Goal: Task Accomplishment & Management: Complete application form

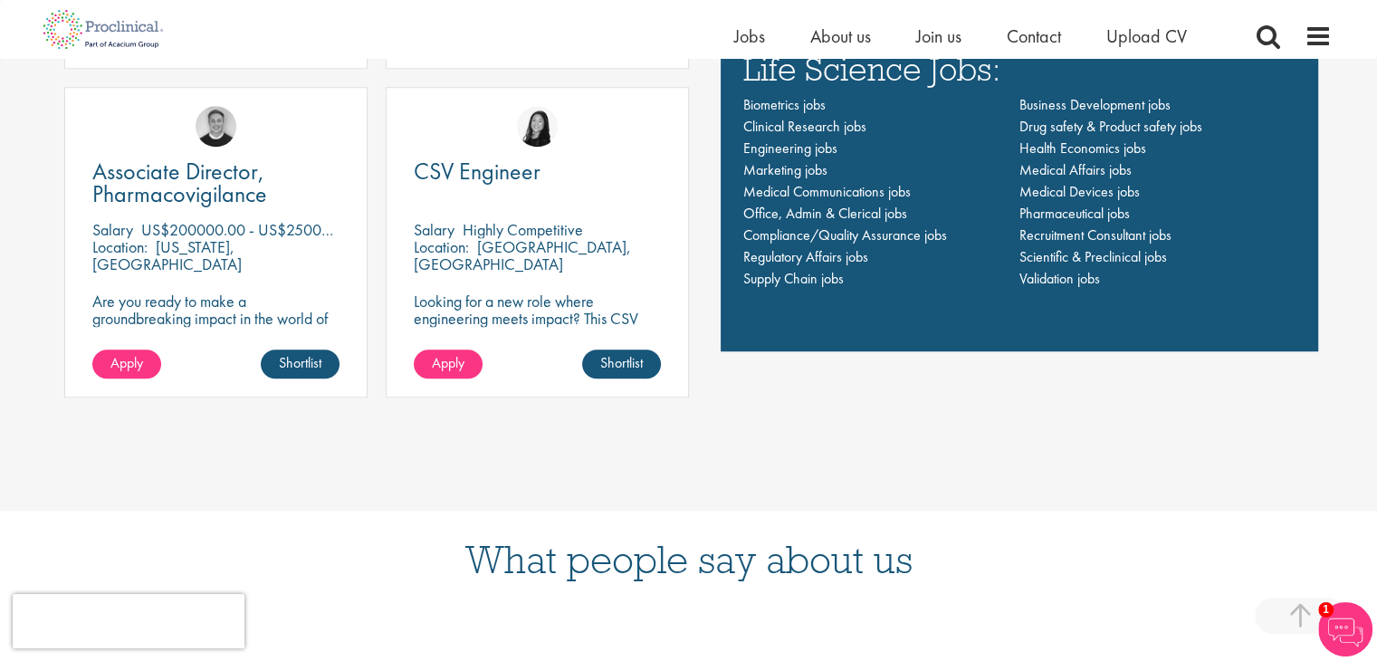
scroll to position [1445, 0]
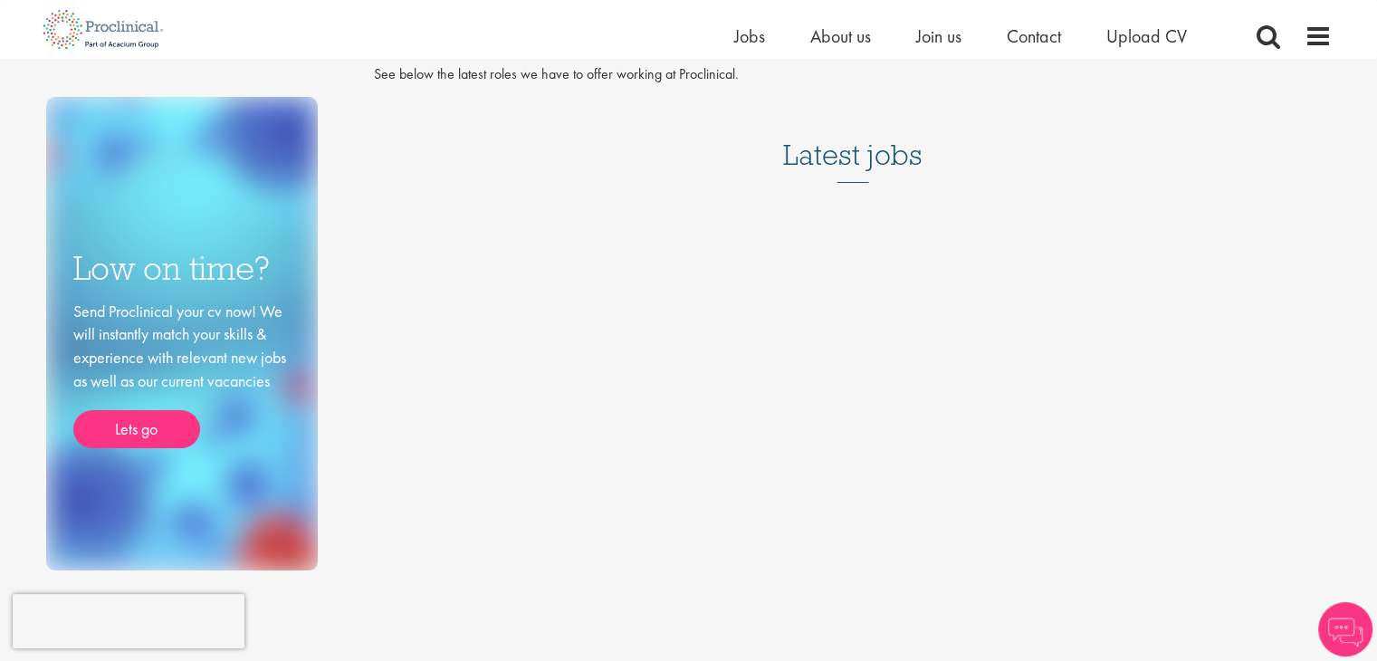
scroll to position [53, 0]
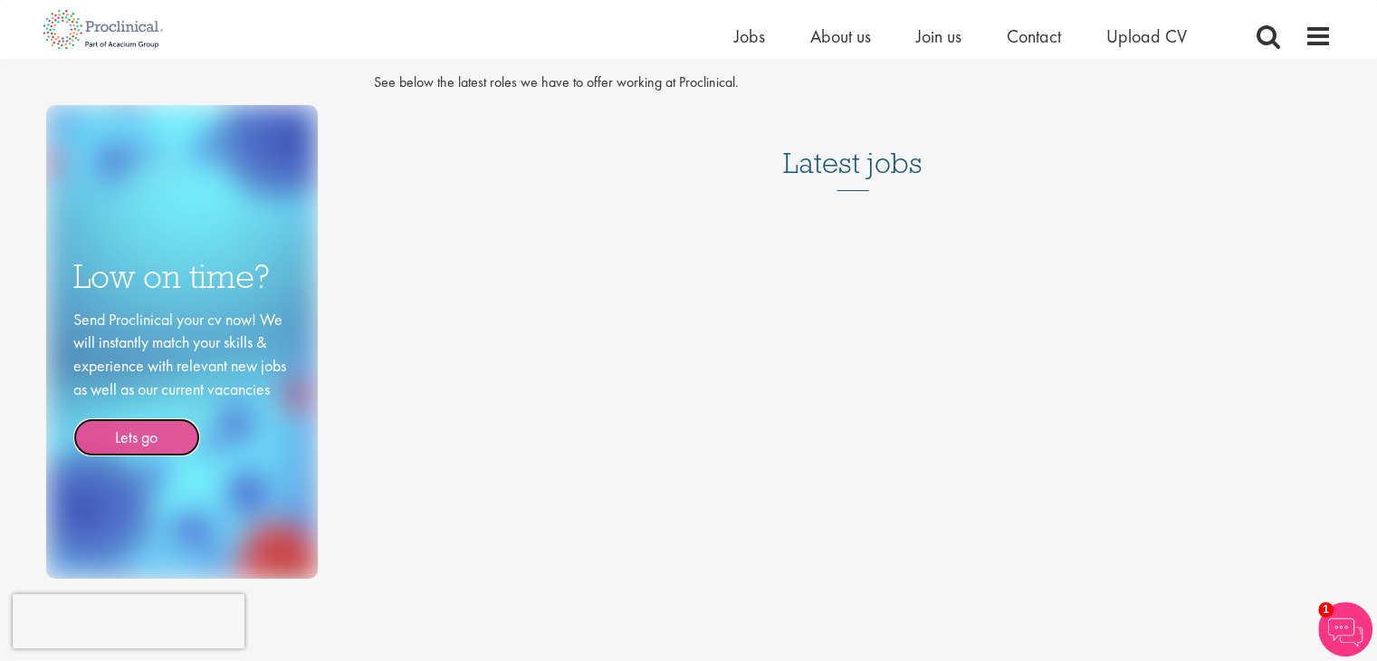
click at [177, 429] on link "Lets go" at bounding box center [136, 437] width 127 height 38
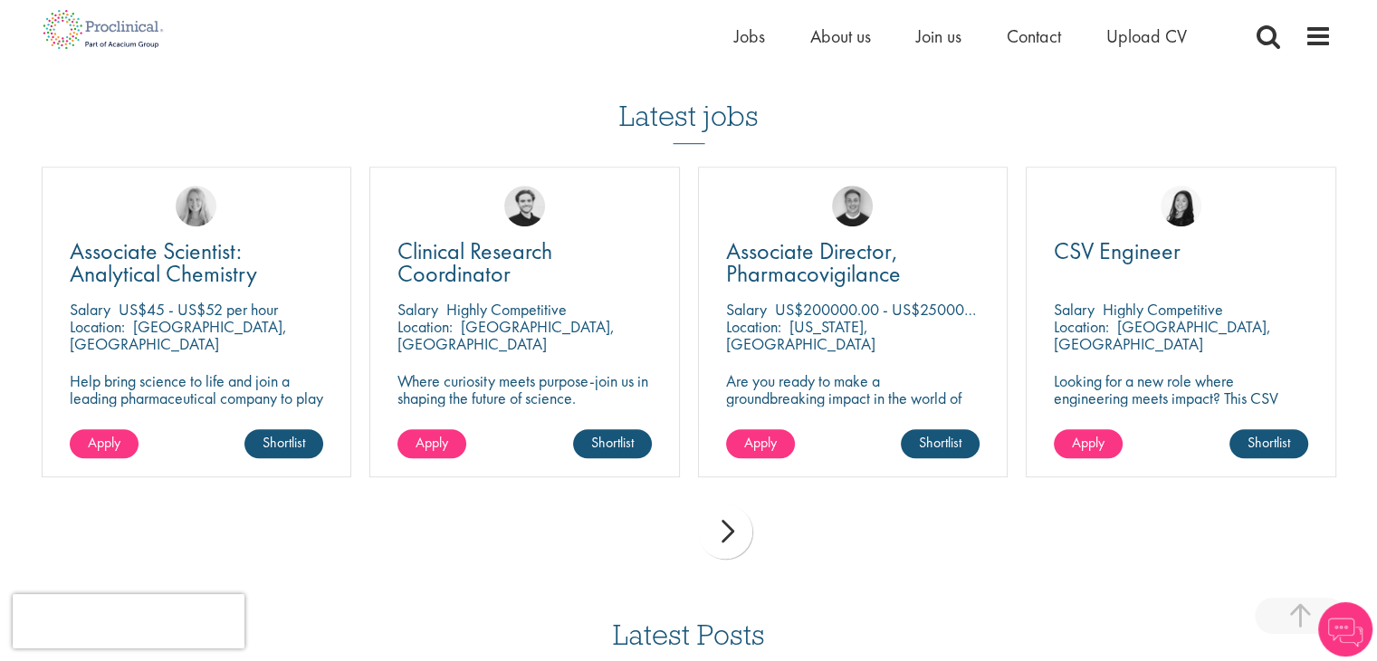
scroll to position [1209, 0]
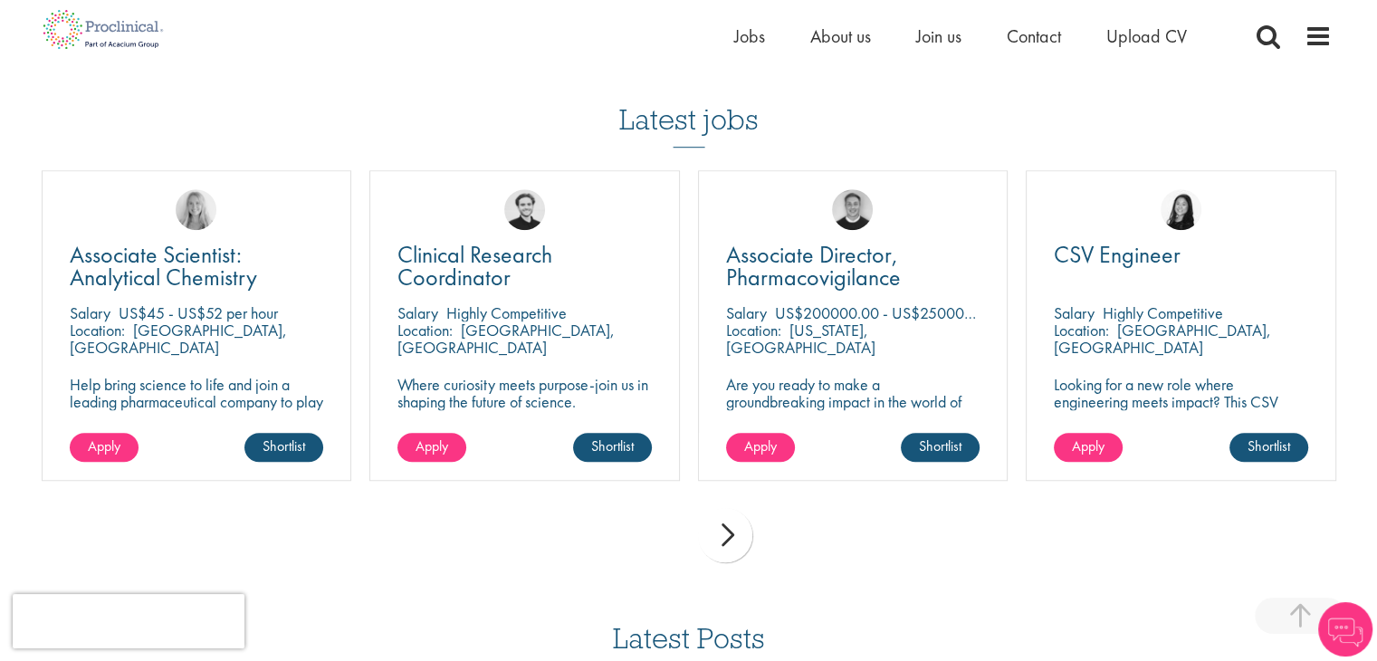
click at [721, 536] on div "next" at bounding box center [725, 535] width 54 height 54
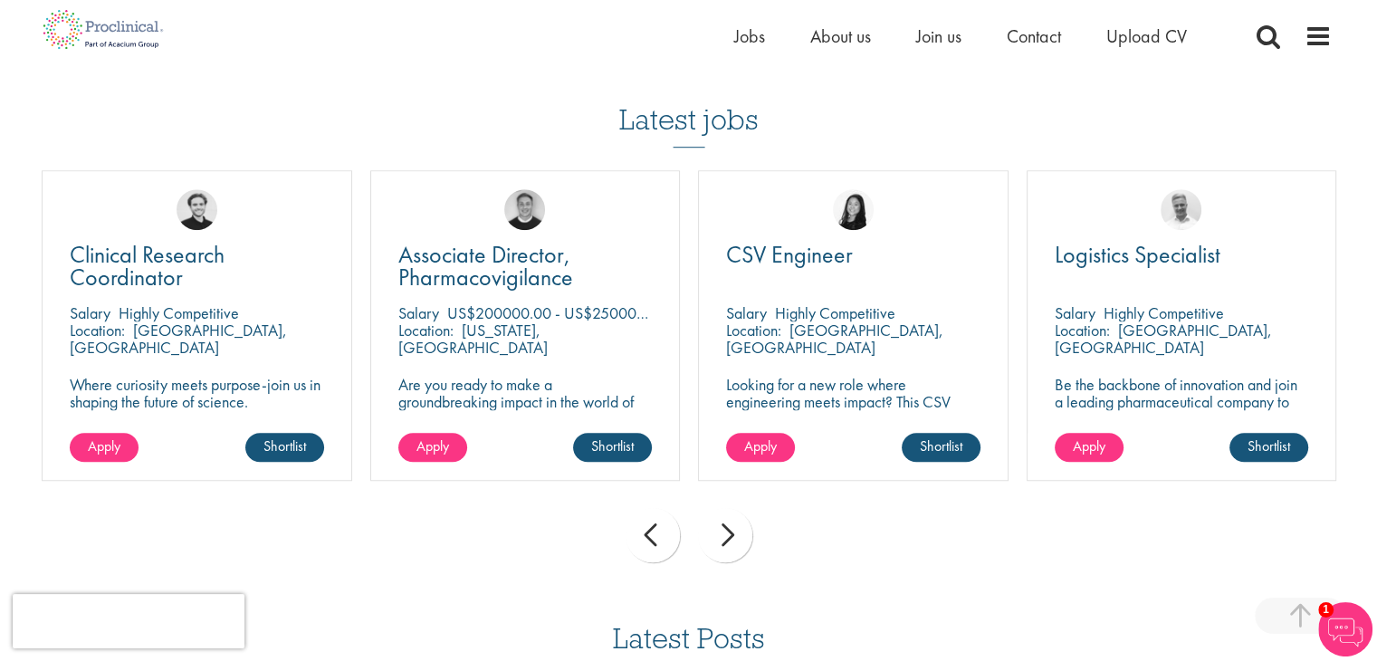
click at [721, 536] on div "next" at bounding box center [725, 535] width 54 height 54
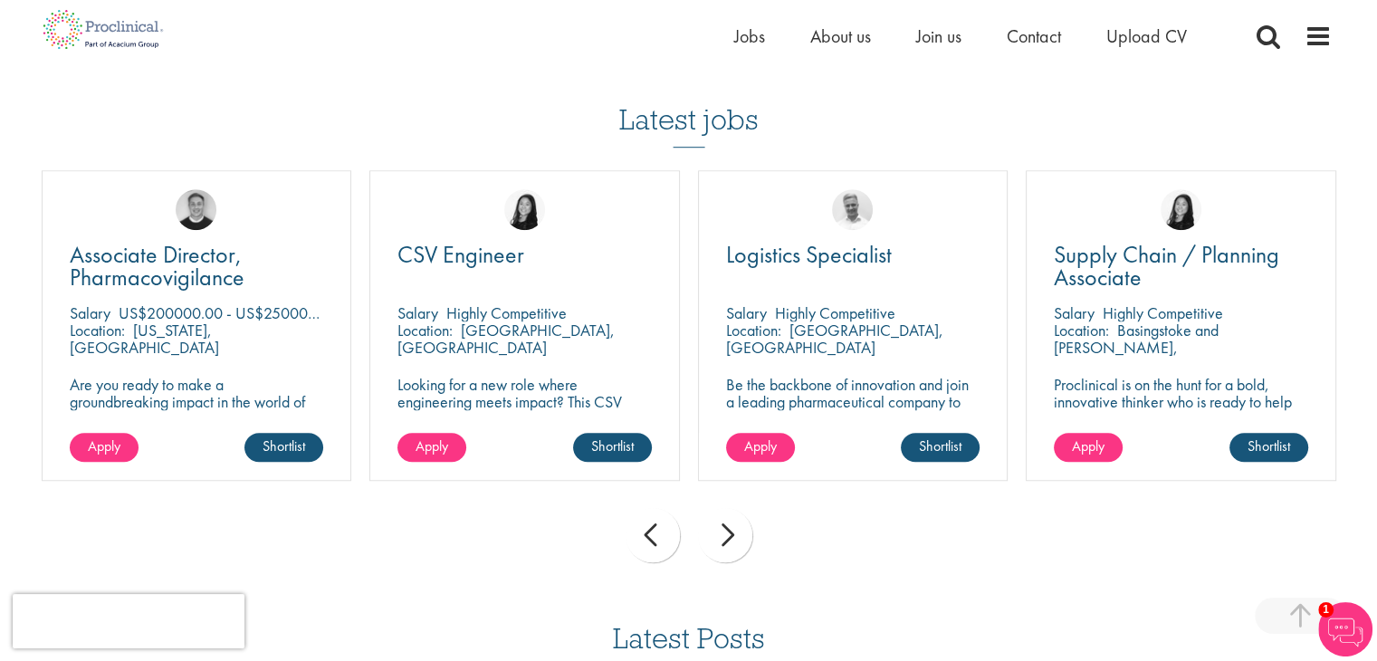
click at [721, 536] on div "next" at bounding box center [725, 535] width 54 height 54
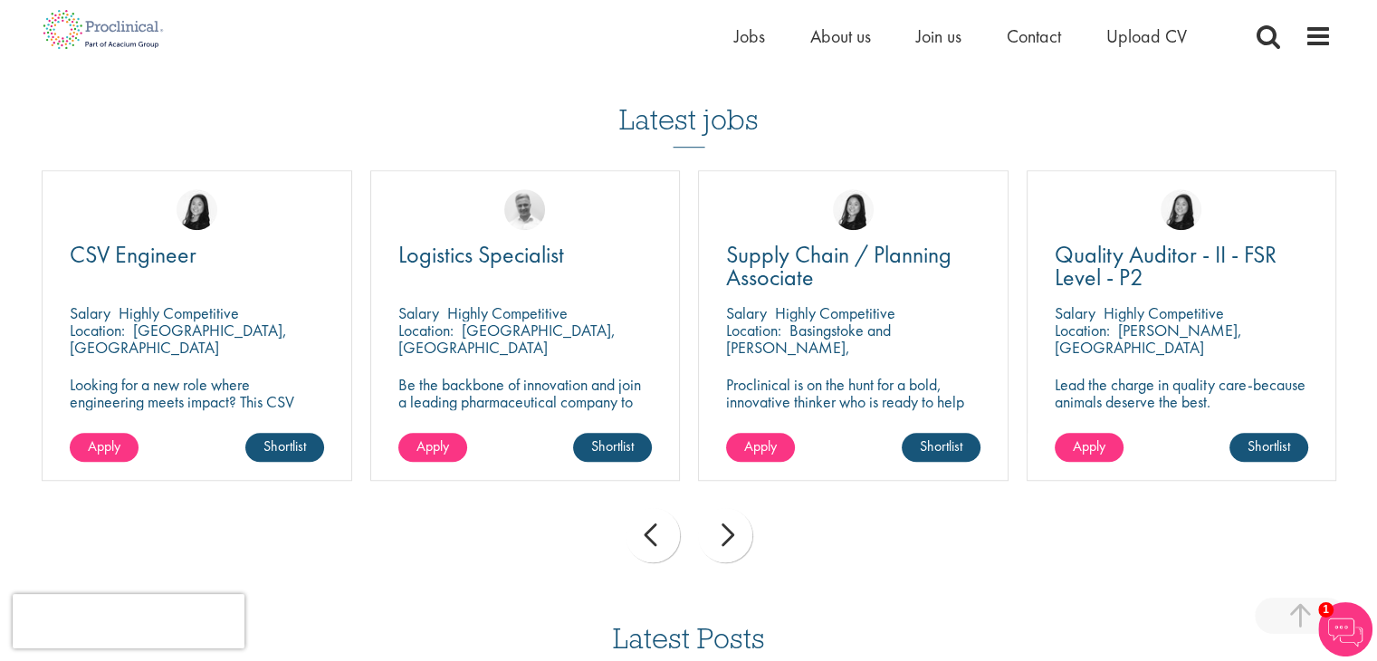
click at [721, 536] on div "next" at bounding box center [725, 535] width 54 height 54
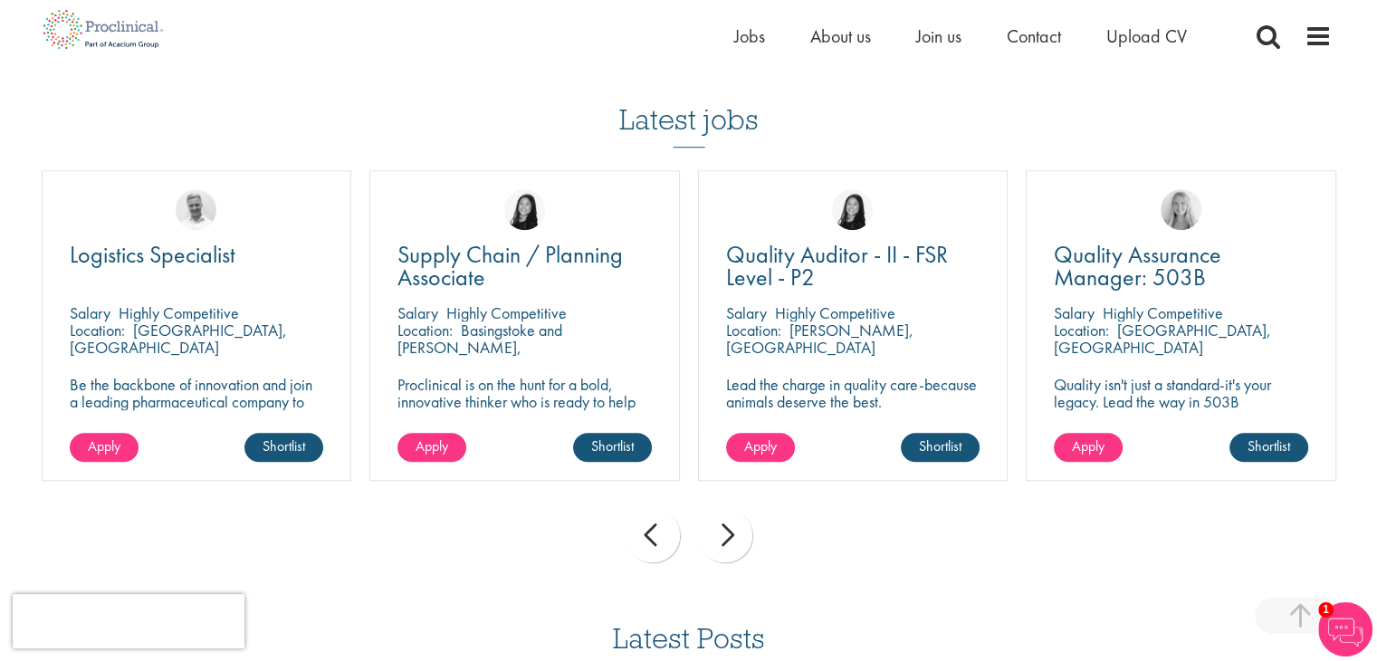
click at [721, 536] on div "next" at bounding box center [725, 535] width 54 height 54
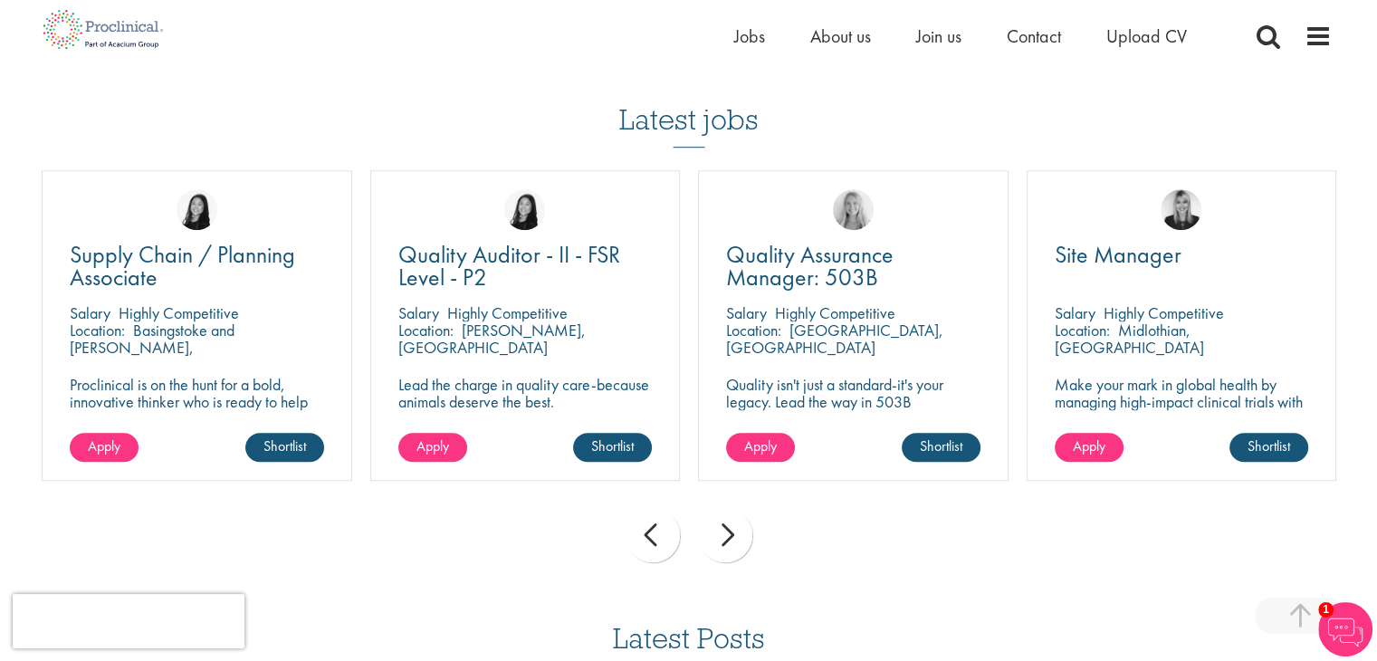
click at [721, 536] on div "next" at bounding box center [725, 535] width 54 height 54
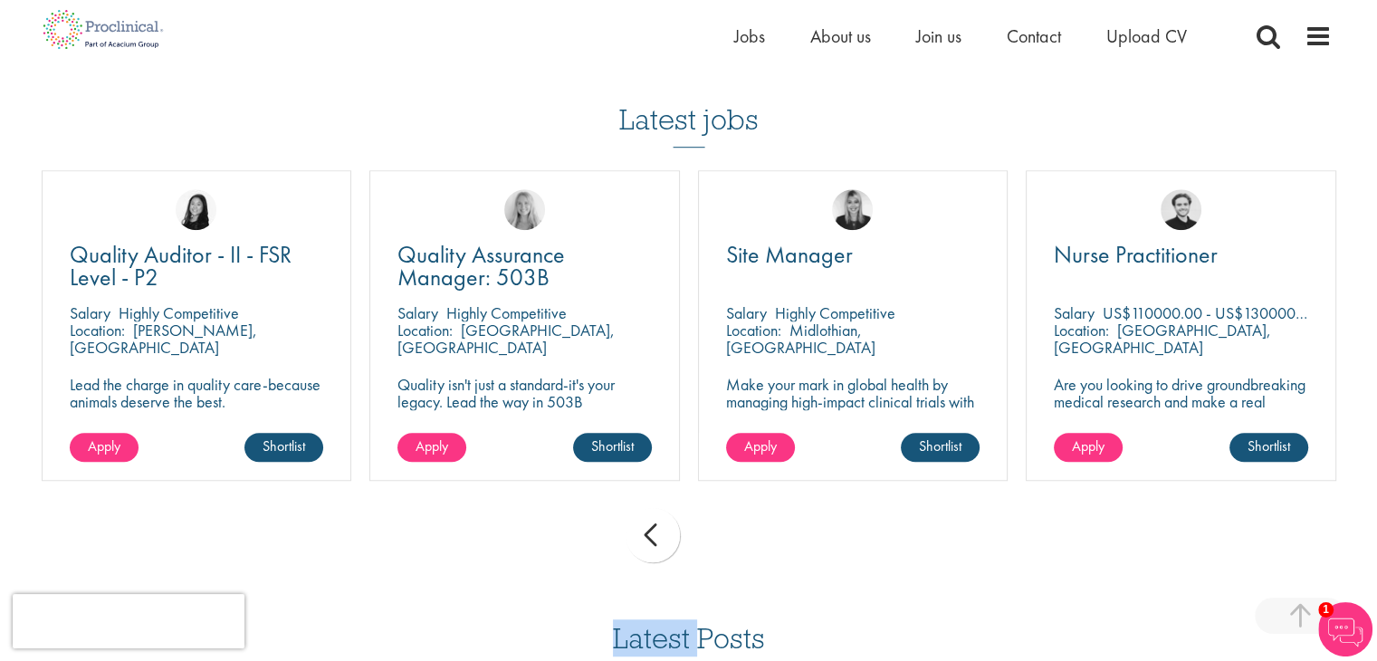
click at [721, 536] on div "prev next" at bounding box center [689, 538] width 1313 height 79
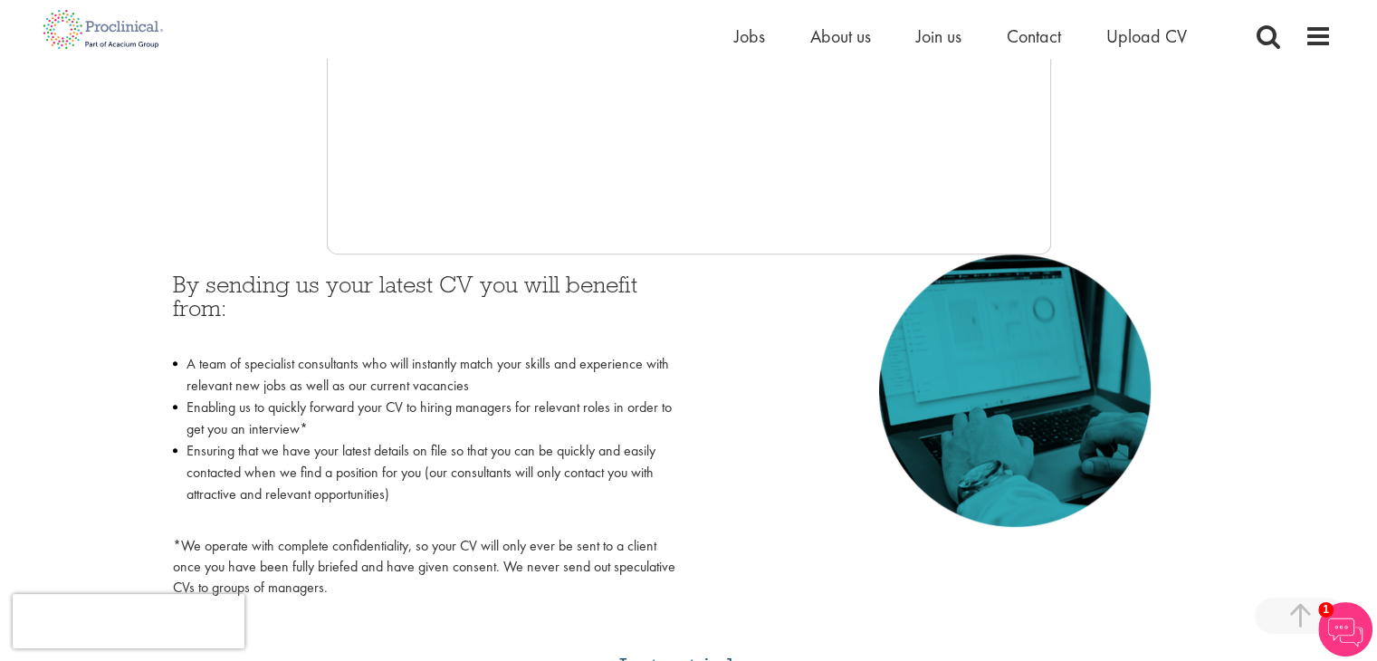
scroll to position [512, 0]
